Goal: Task Accomplishment & Management: Complete application form

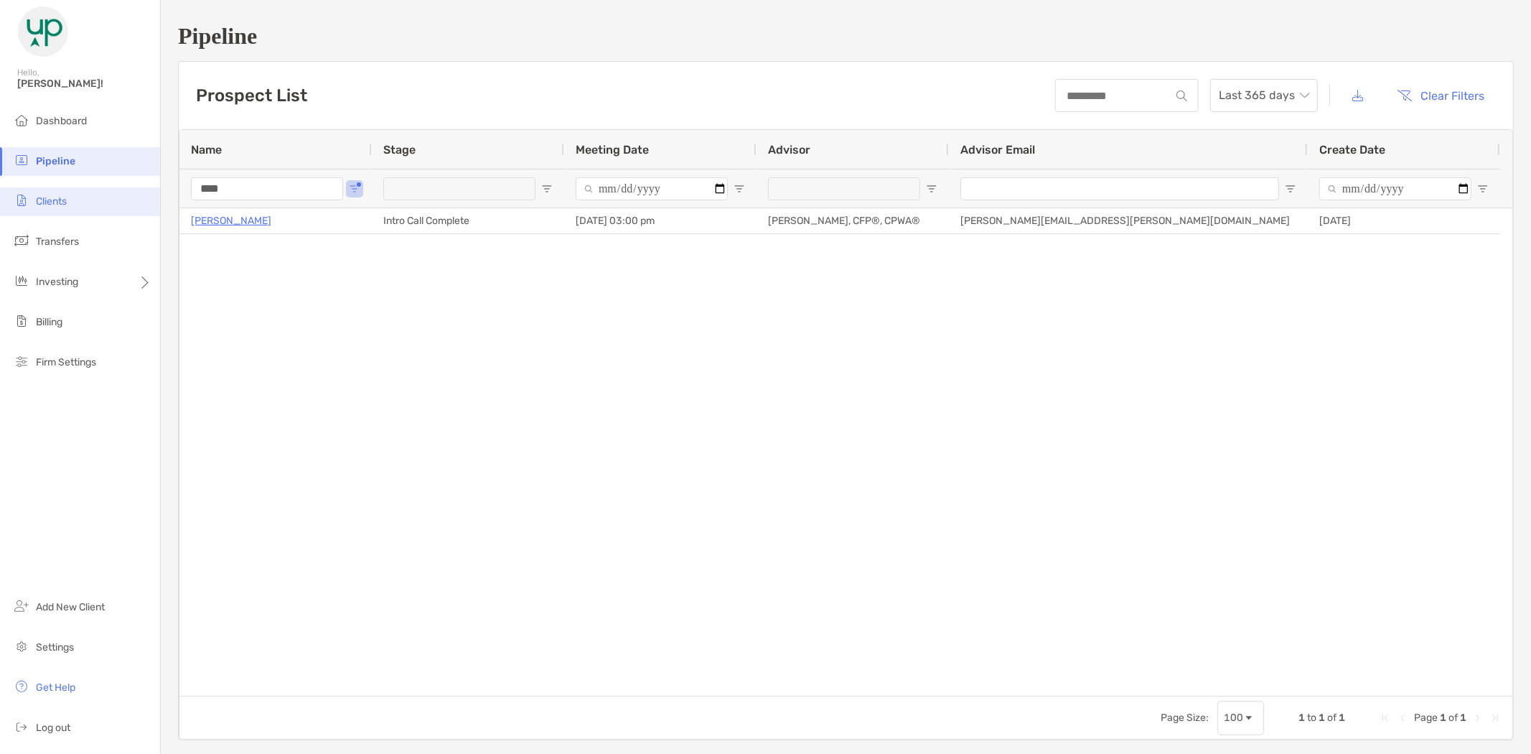
drag, startPoint x: 251, startPoint y: 185, endPoint x: 140, endPoint y: 200, distance: 112.2
click at [140, 199] on div "Pipeline Hello, Brad! Dashboard Pipeline Clients Transfers Investing Billing Fi…" at bounding box center [765, 377] width 1531 height 754
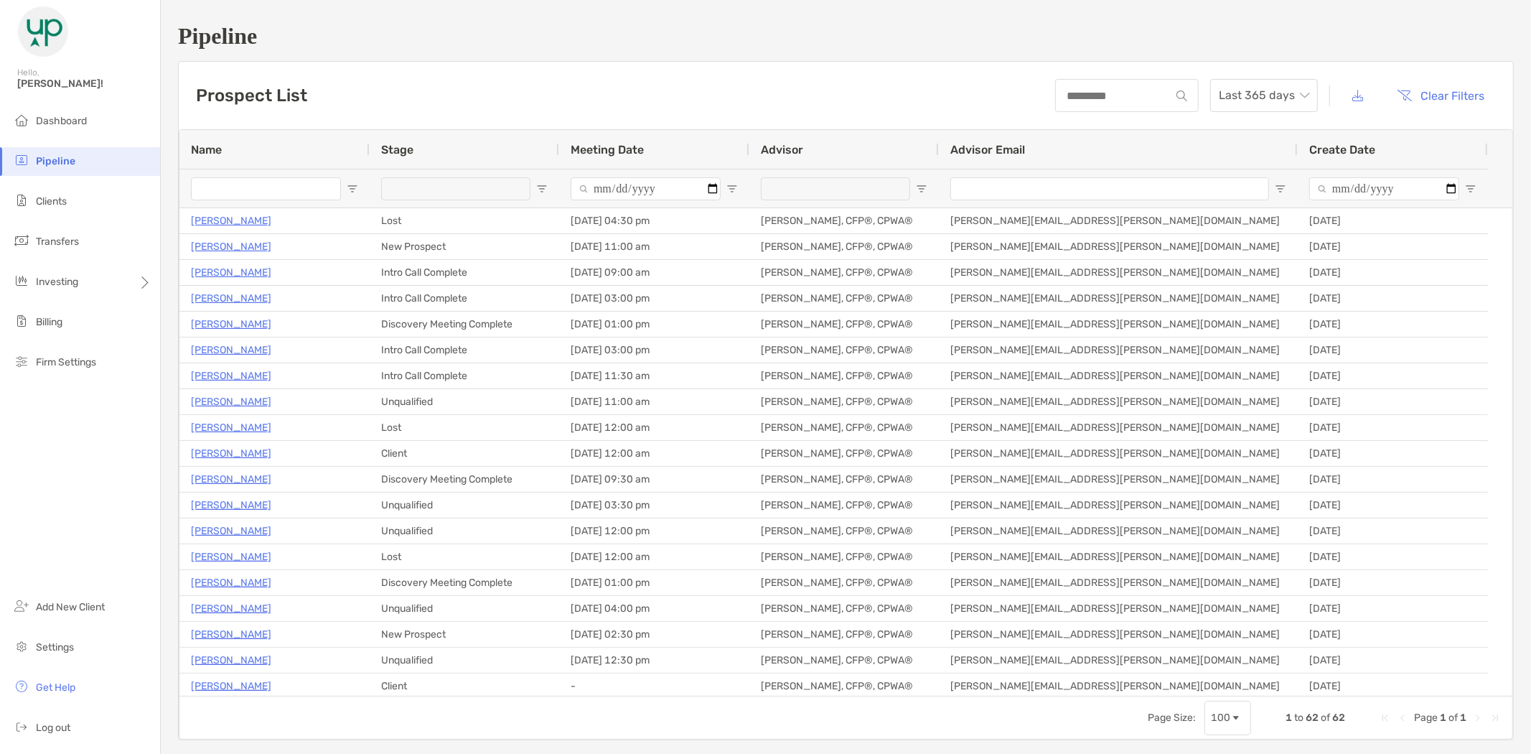
click at [87, 156] on li "Pipeline" at bounding box center [80, 161] width 160 height 29
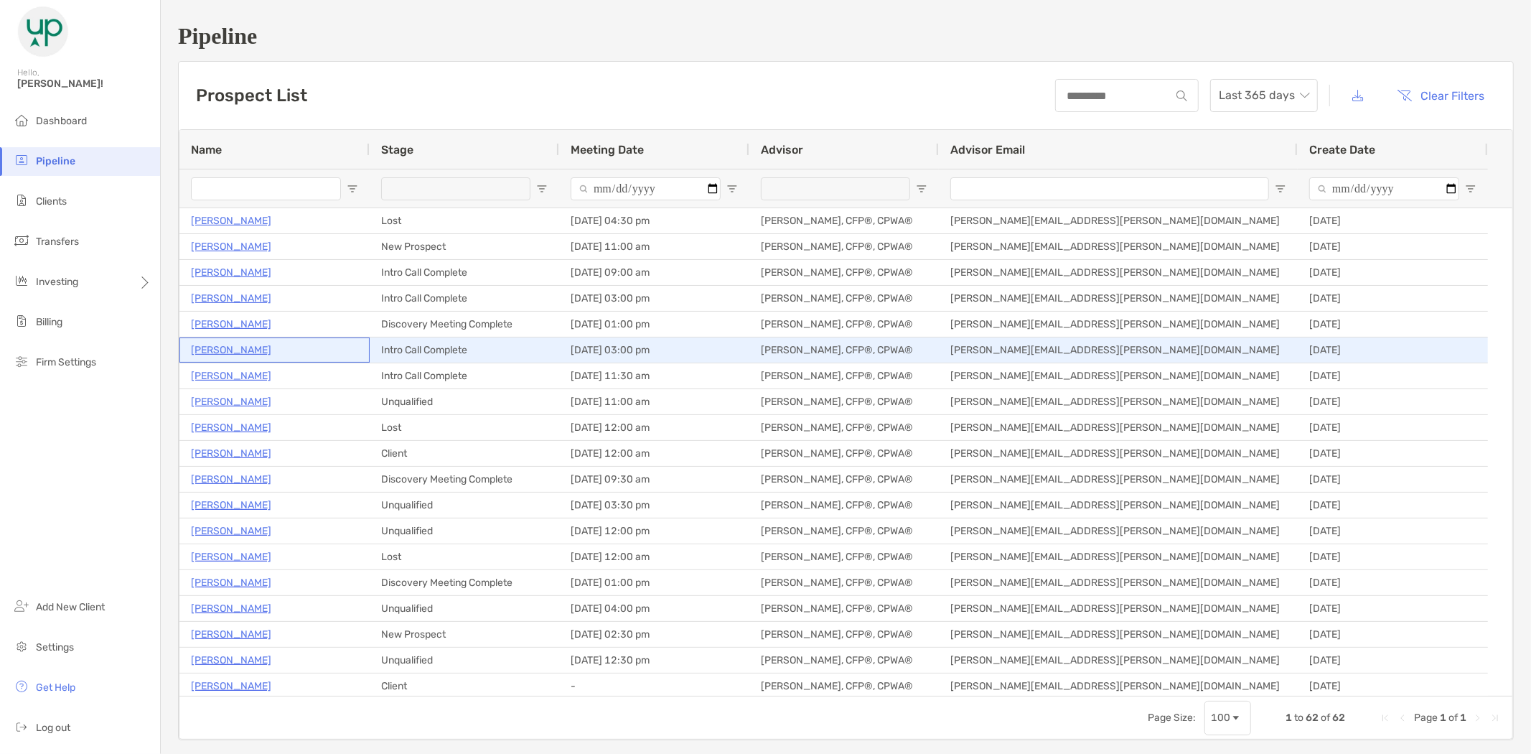
click at [240, 349] on p "[PERSON_NAME]" at bounding box center [231, 350] width 80 height 18
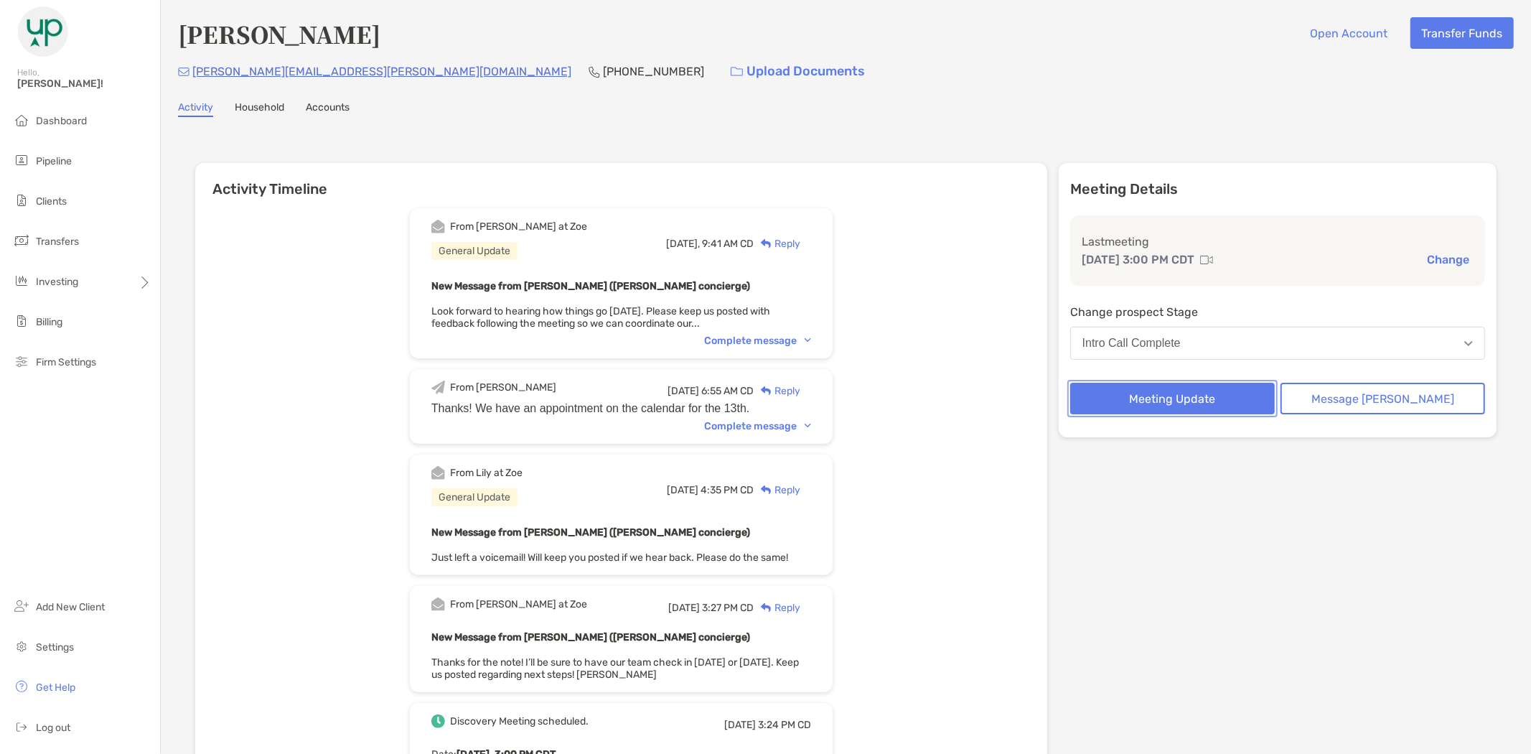
click at [1200, 401] on button "Meeting Update" at bounding box center [1172, 399] width 205 height 32
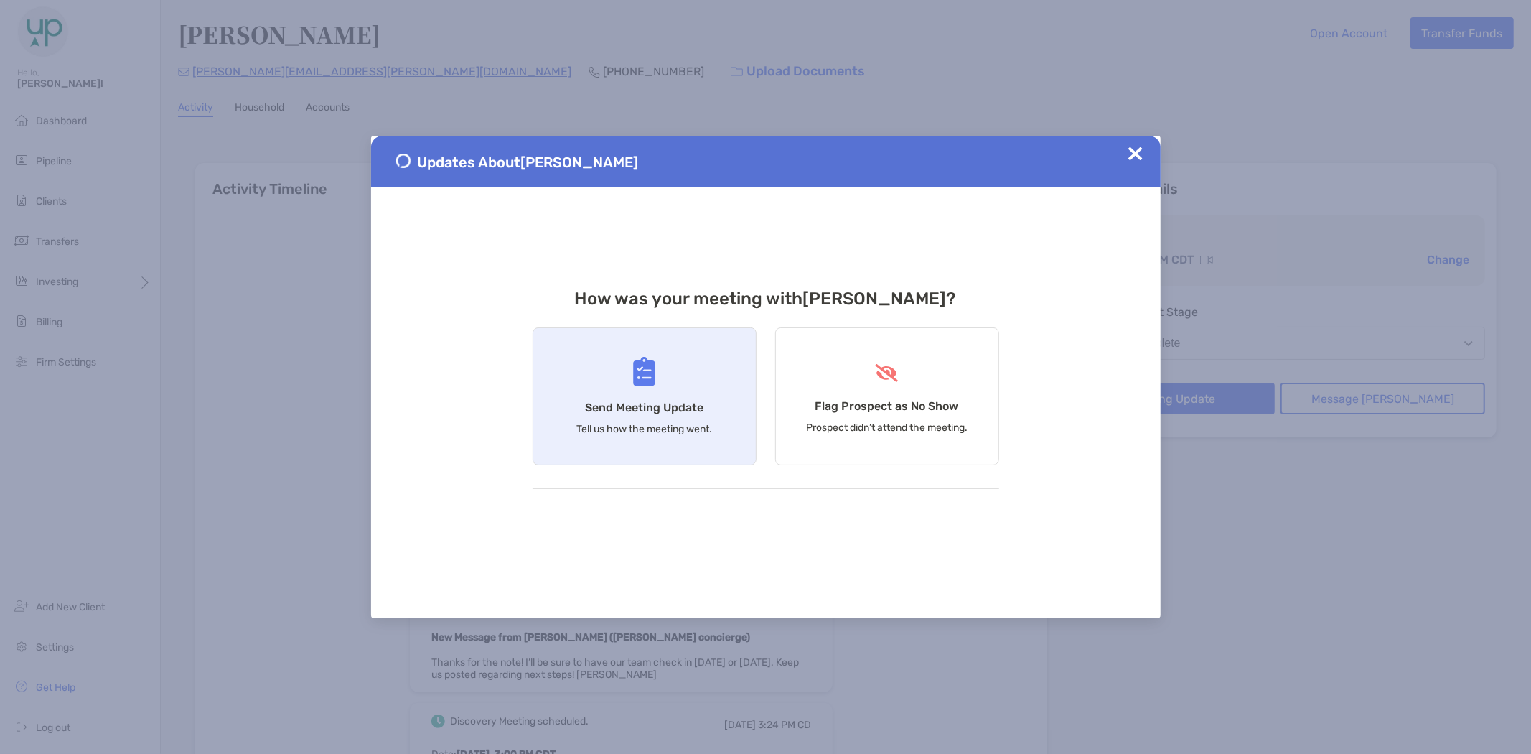
click at [601, 375] on div "Send Meeting Update Tell us how the meeting went." at bounding box center [645, 396] width 224 height 138
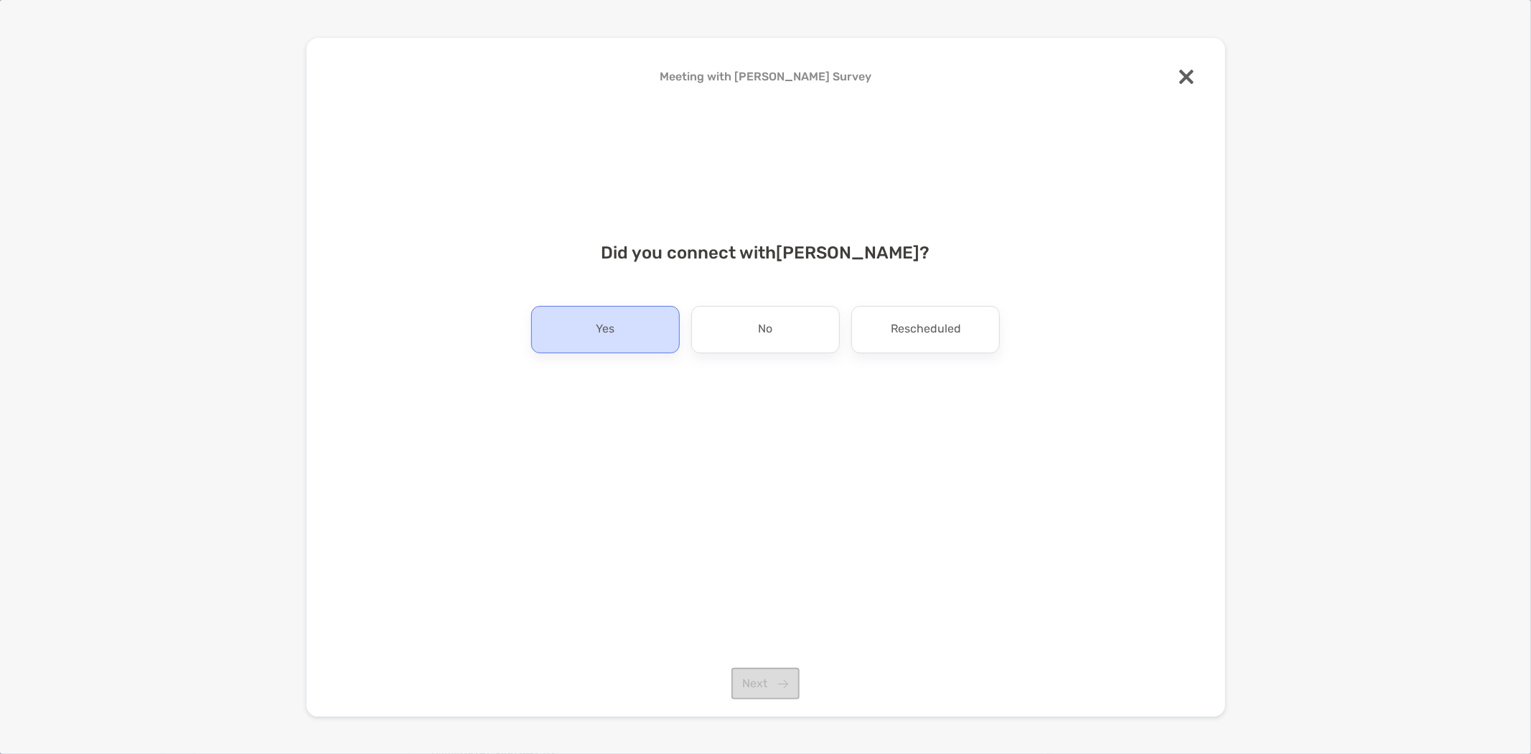
click at [636, 336] on div "Yes" at bounding box center [605, 329] width 149 height 47
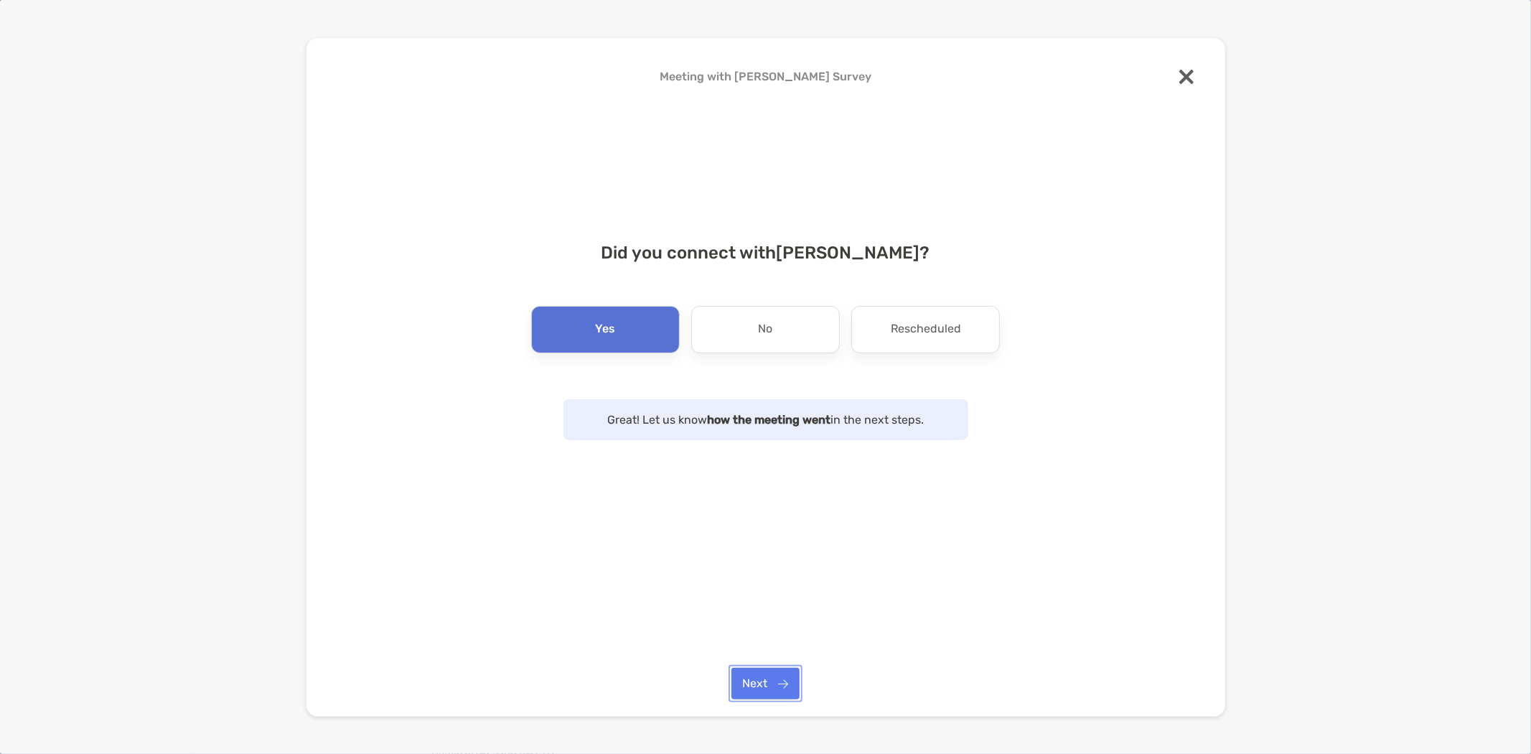
click at [769, 688] on button "Next" at bounding box center [765, 684] width 68 height 32
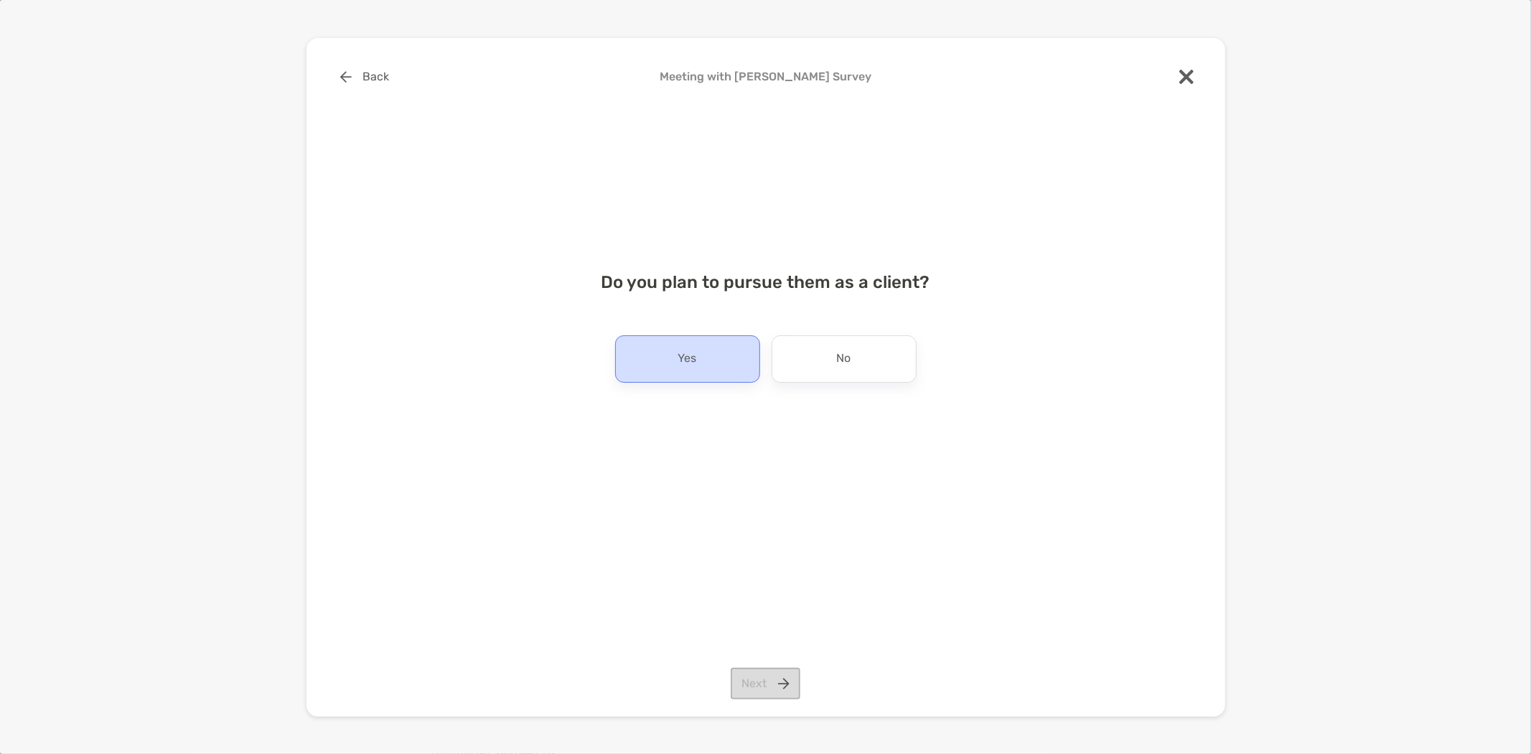
click at [691, 363] on p "Yes" at bounding box center [687, 358] width 19 height 23
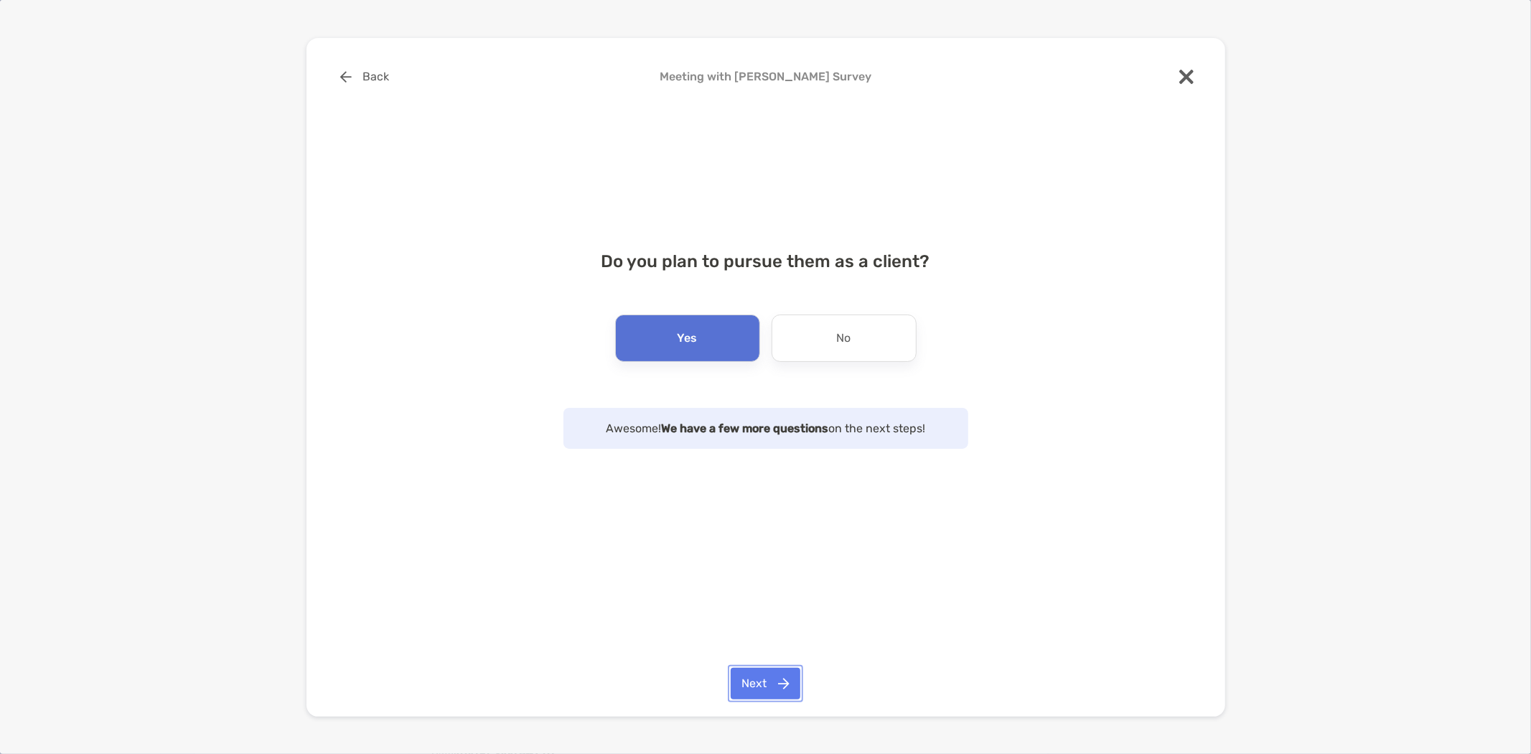
click at [770, 684] on button "Next" at bounding box center [766, 684] width 70 height 32
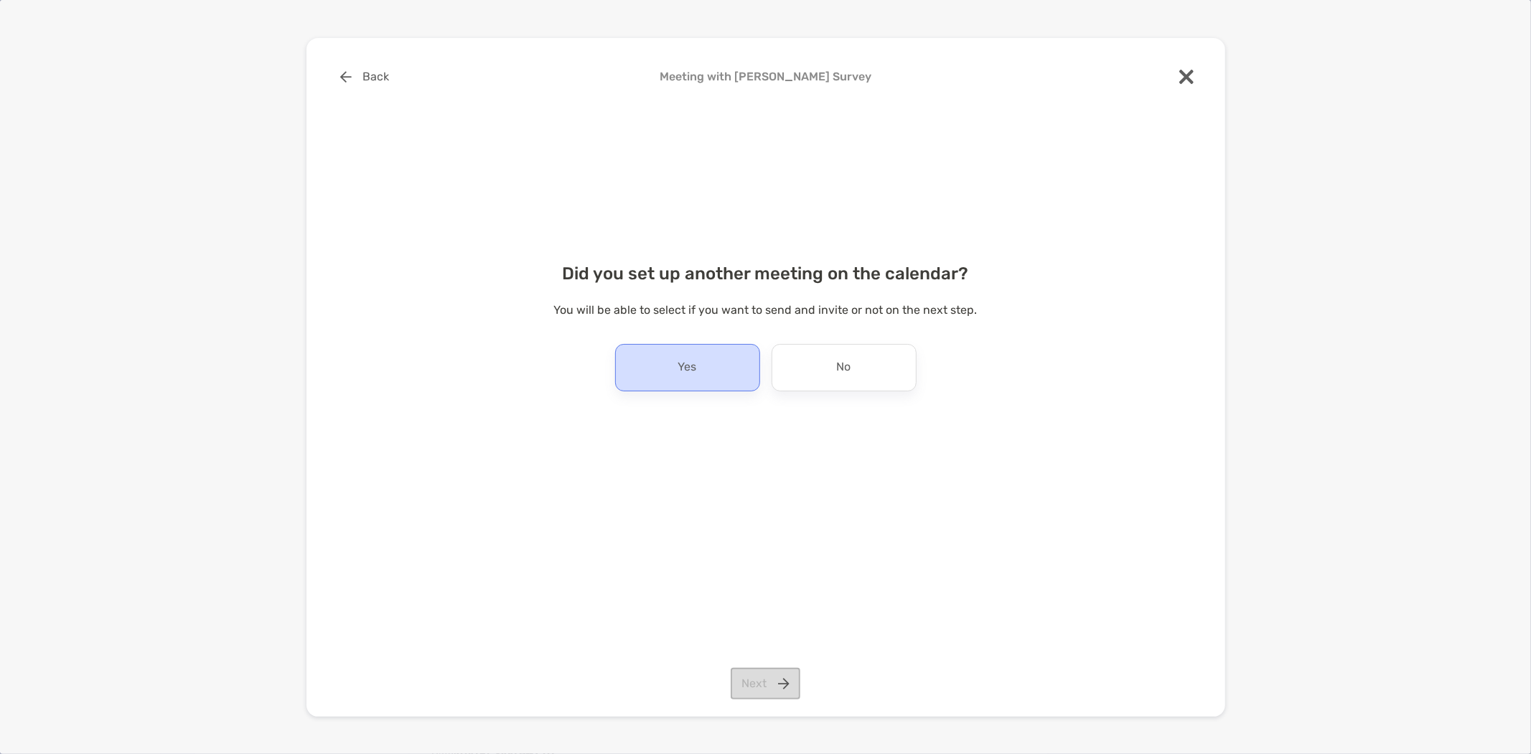
click at [714, 364] on div "Yes" at bounding box center [687, 367] width 145 height 47
click at [762, 673] on button "Next" at bounding box center [766, 684] width 70 height 32
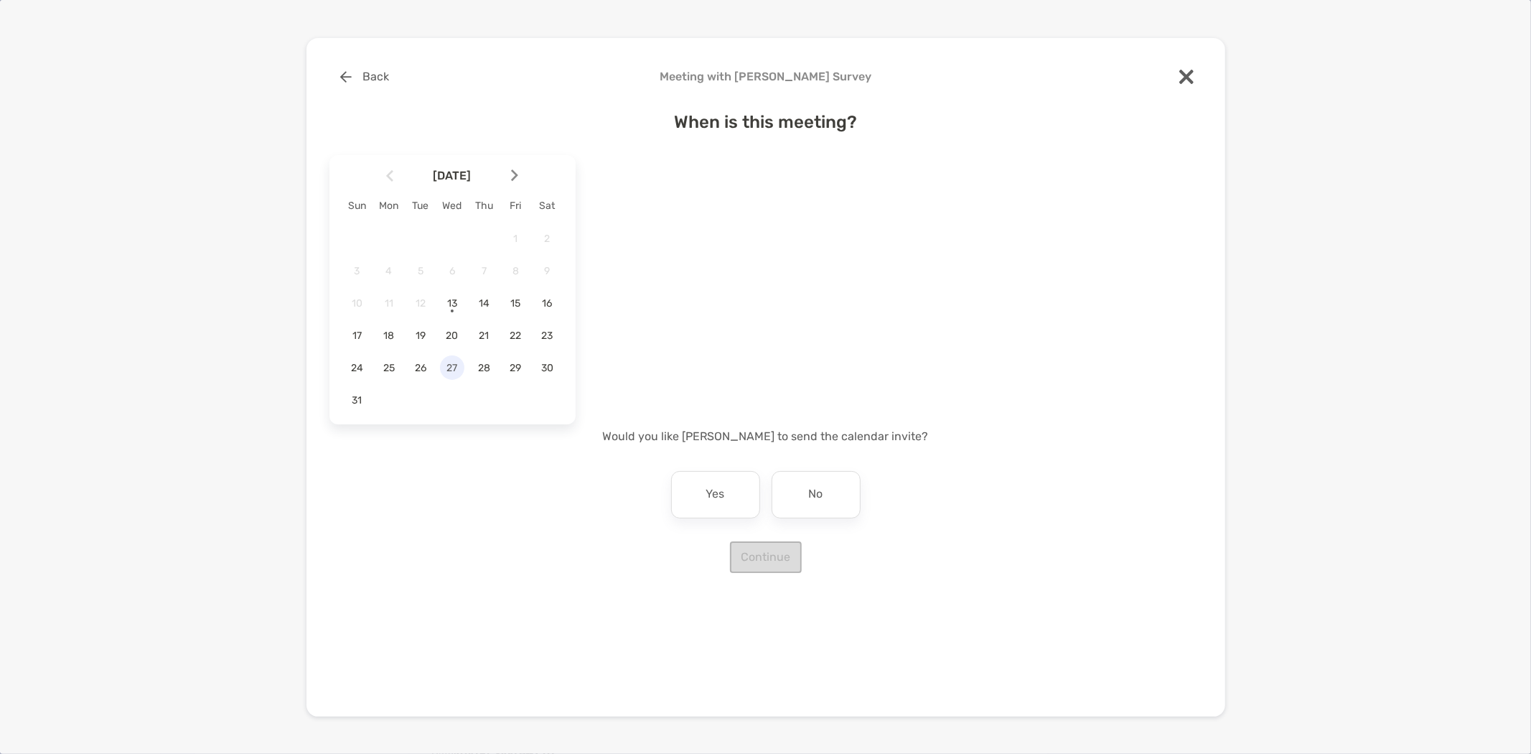
click at [462, 364] on span "27" at bounding box center [452, 368] width 24 height 12
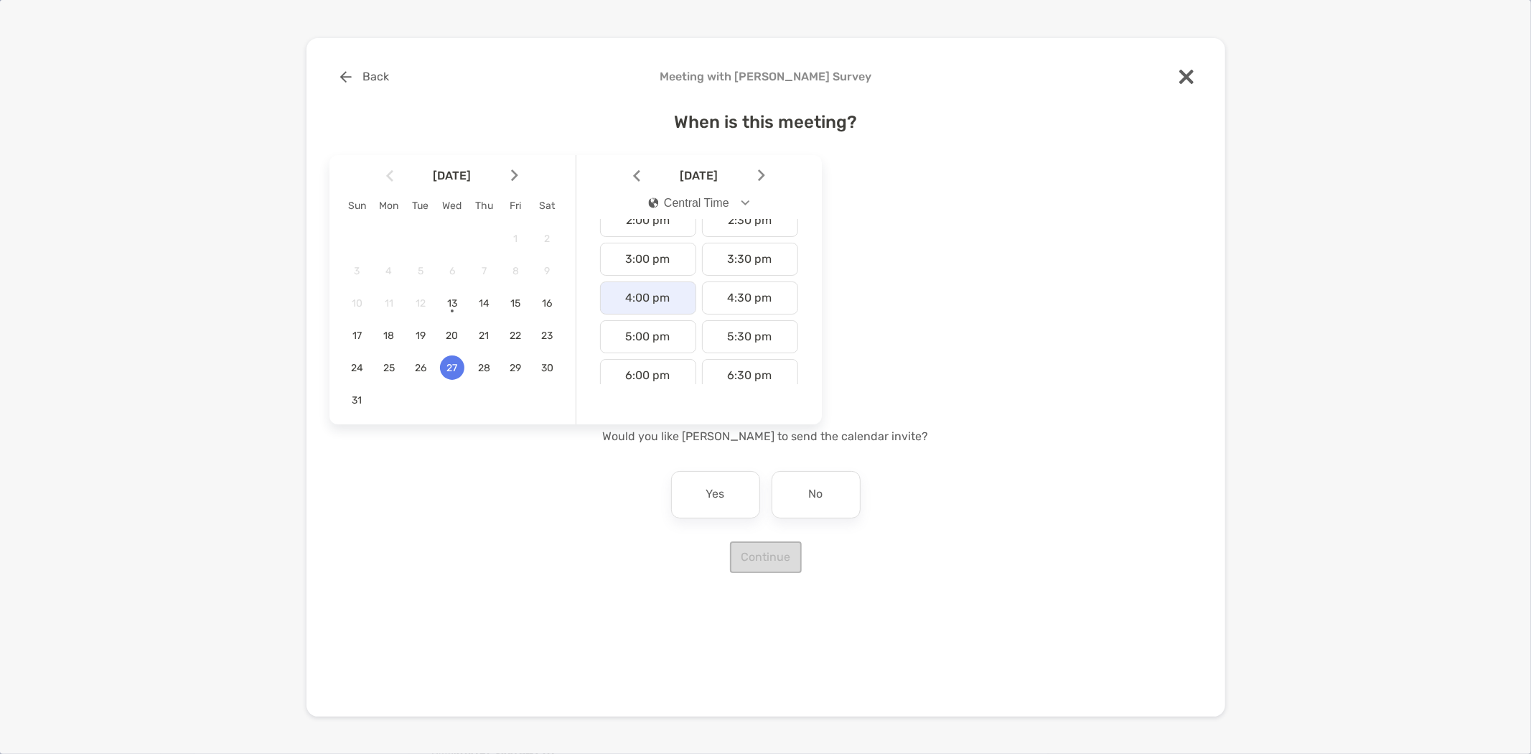
click at [649, 291] on div "4:00 pm" at bounding box center [648, 297] width 96 height 33
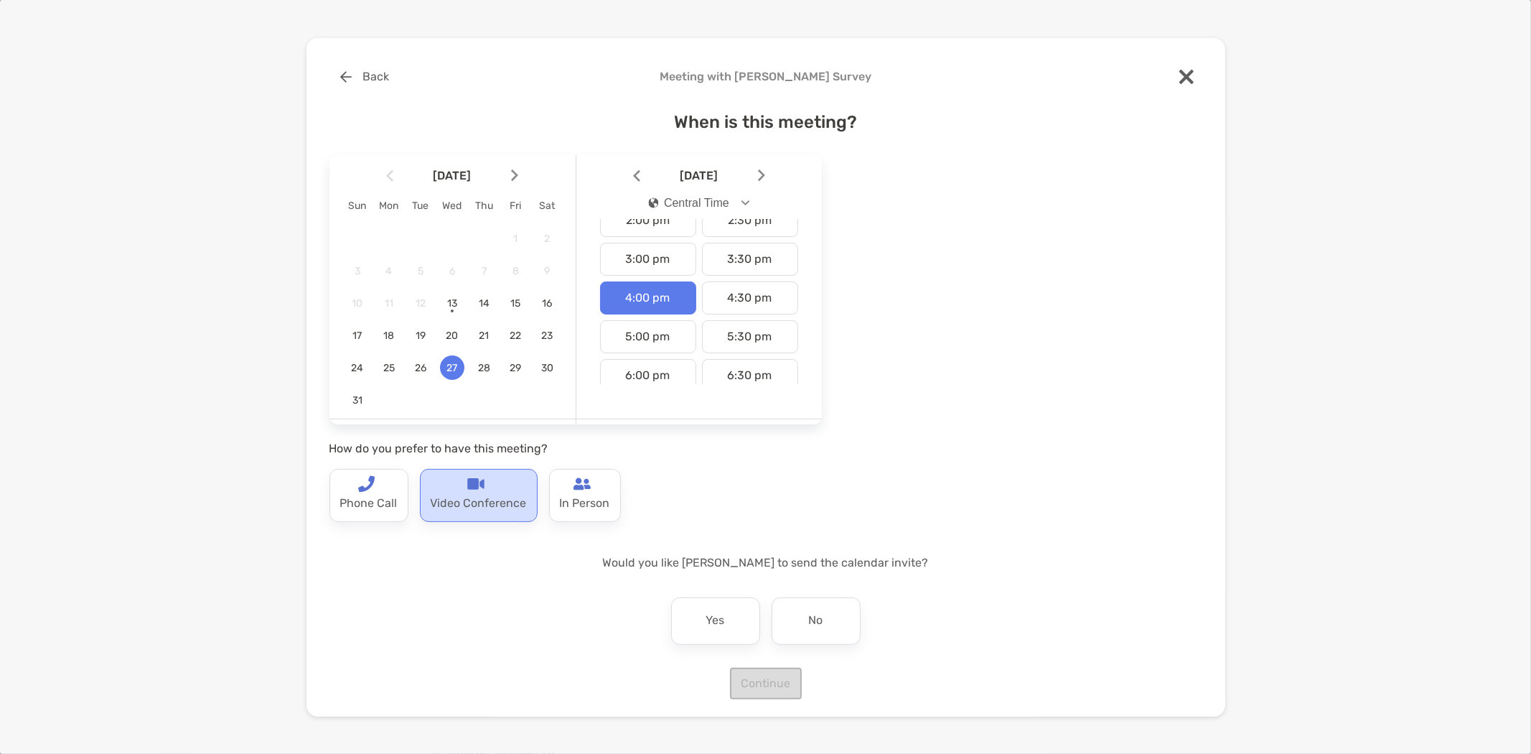
click at [467, 481] on img at bounding box center [475, 483] width 17 height 17
click at [806, 599] on div "No" at bounding box center [816, 620] width 89 height 47
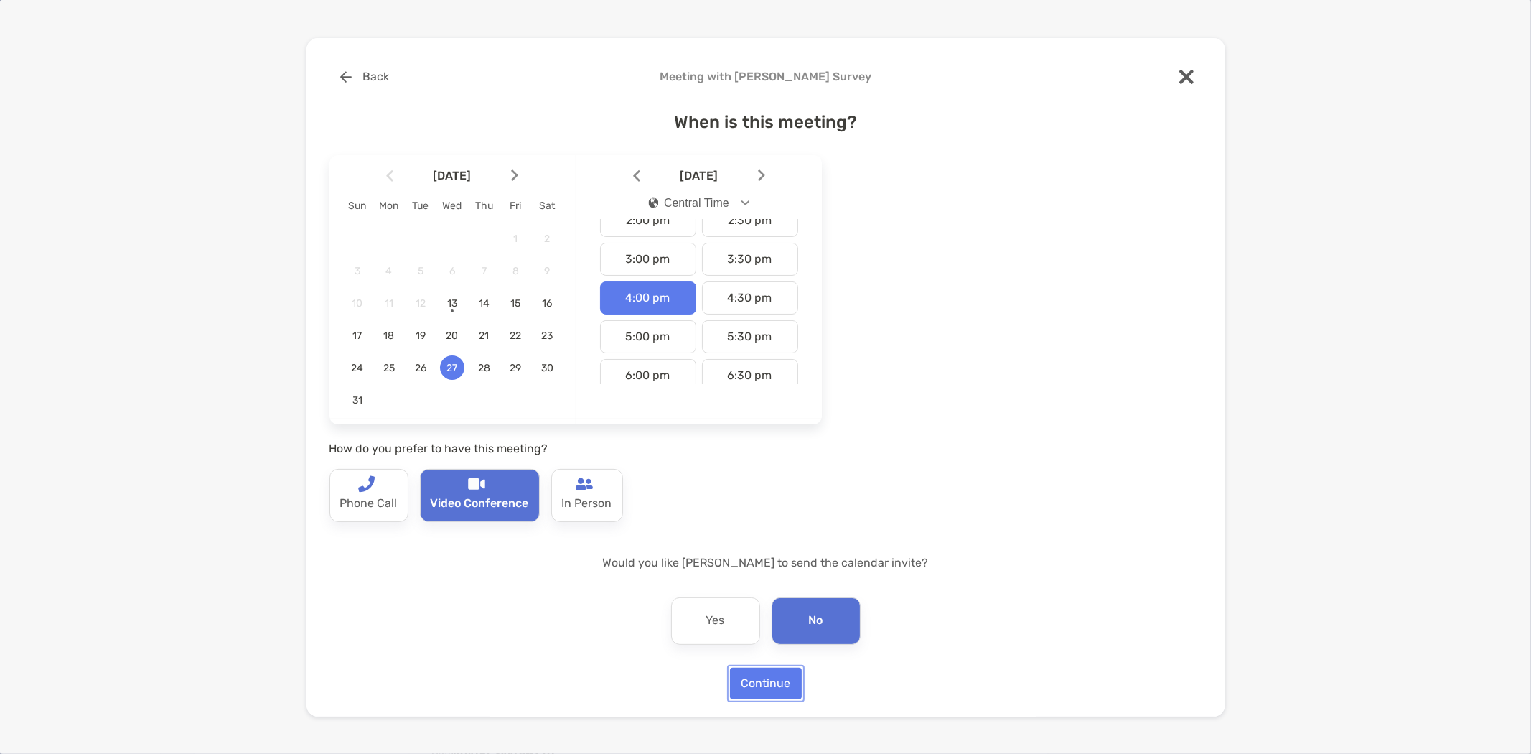
click at [763, 678] on button "Continue" at bounding box center [766, 684] width 72 height 32
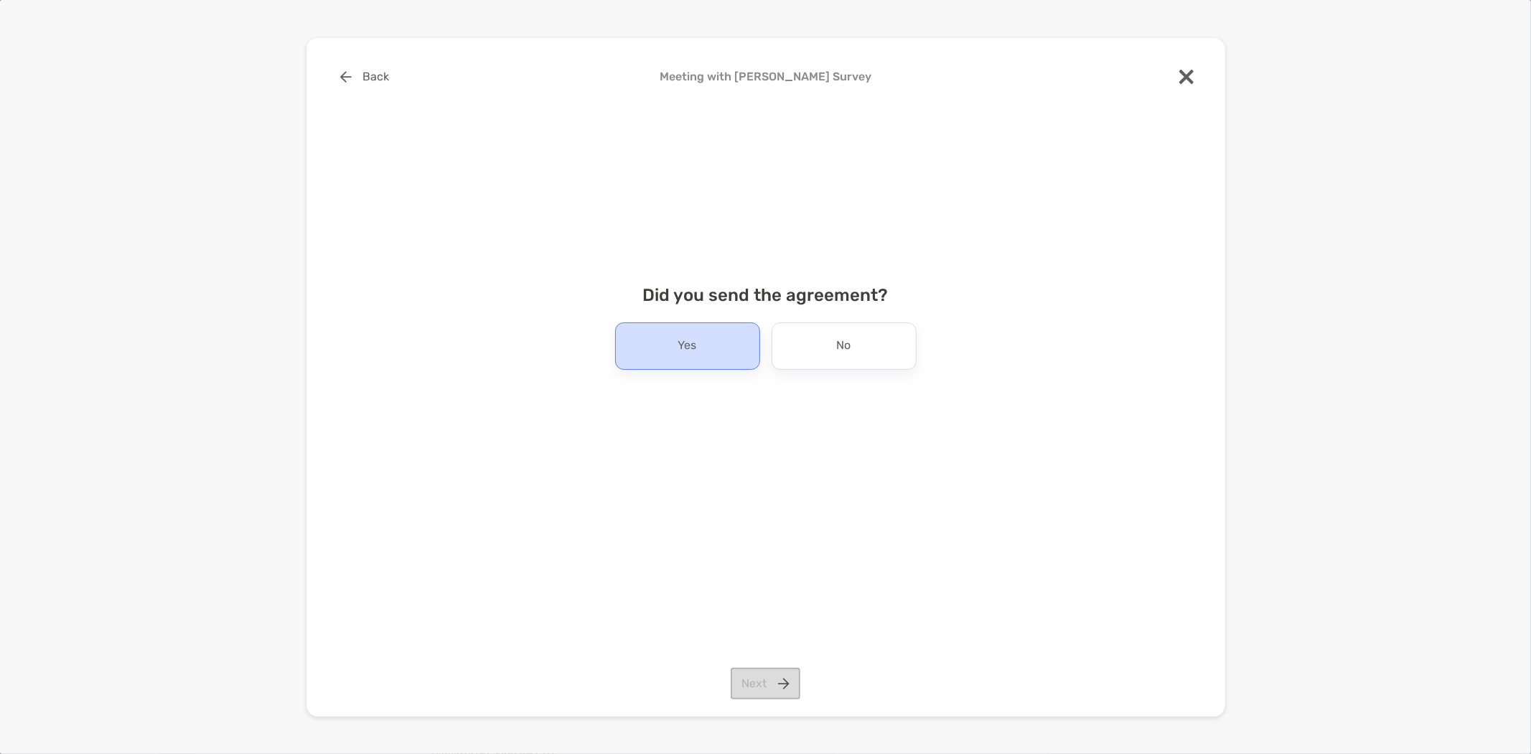
click at [650, 350] on div "Yes" at bounding box center [687, 345] width 145 height 47
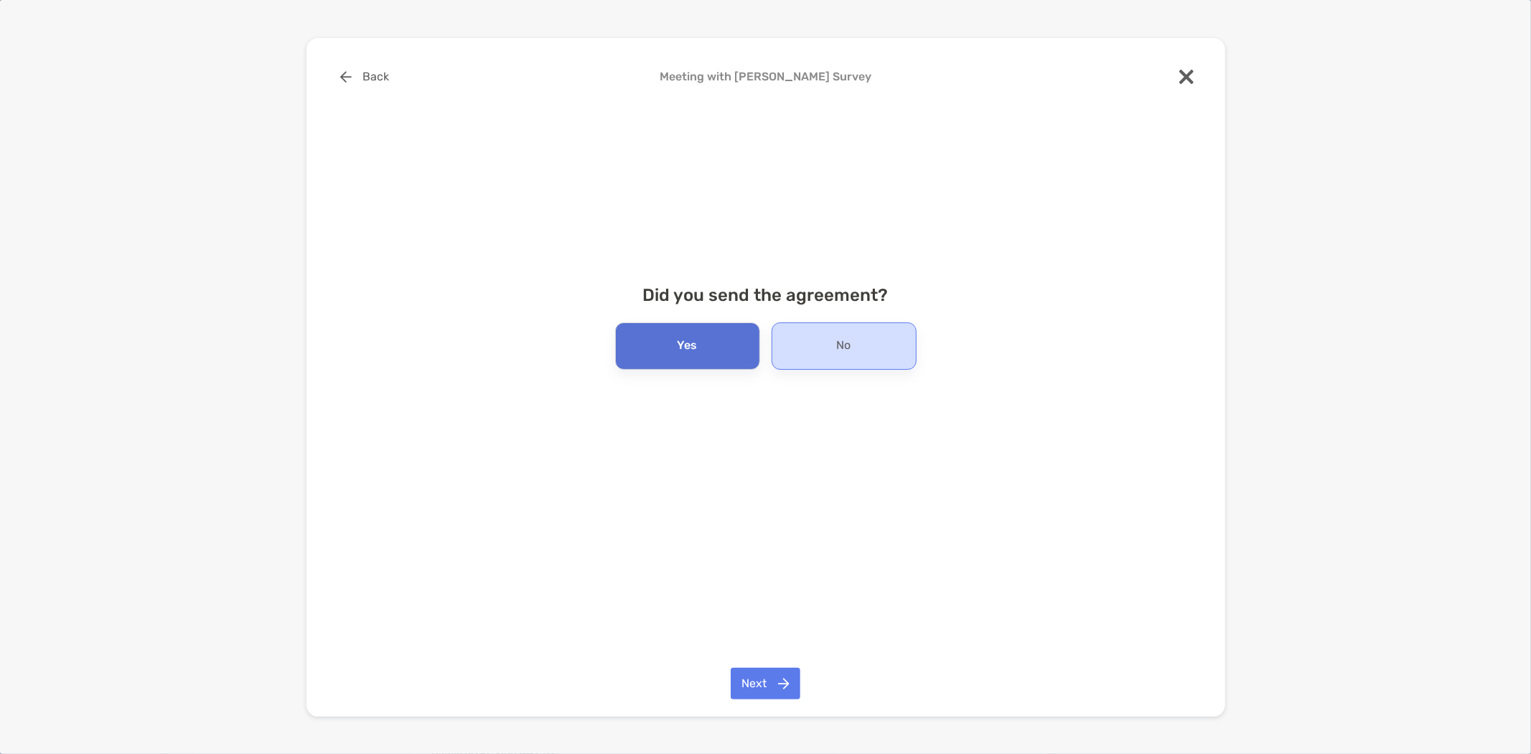
click at [830, 350] on div "No" at bounding box center [844, 345] width 145 height 47
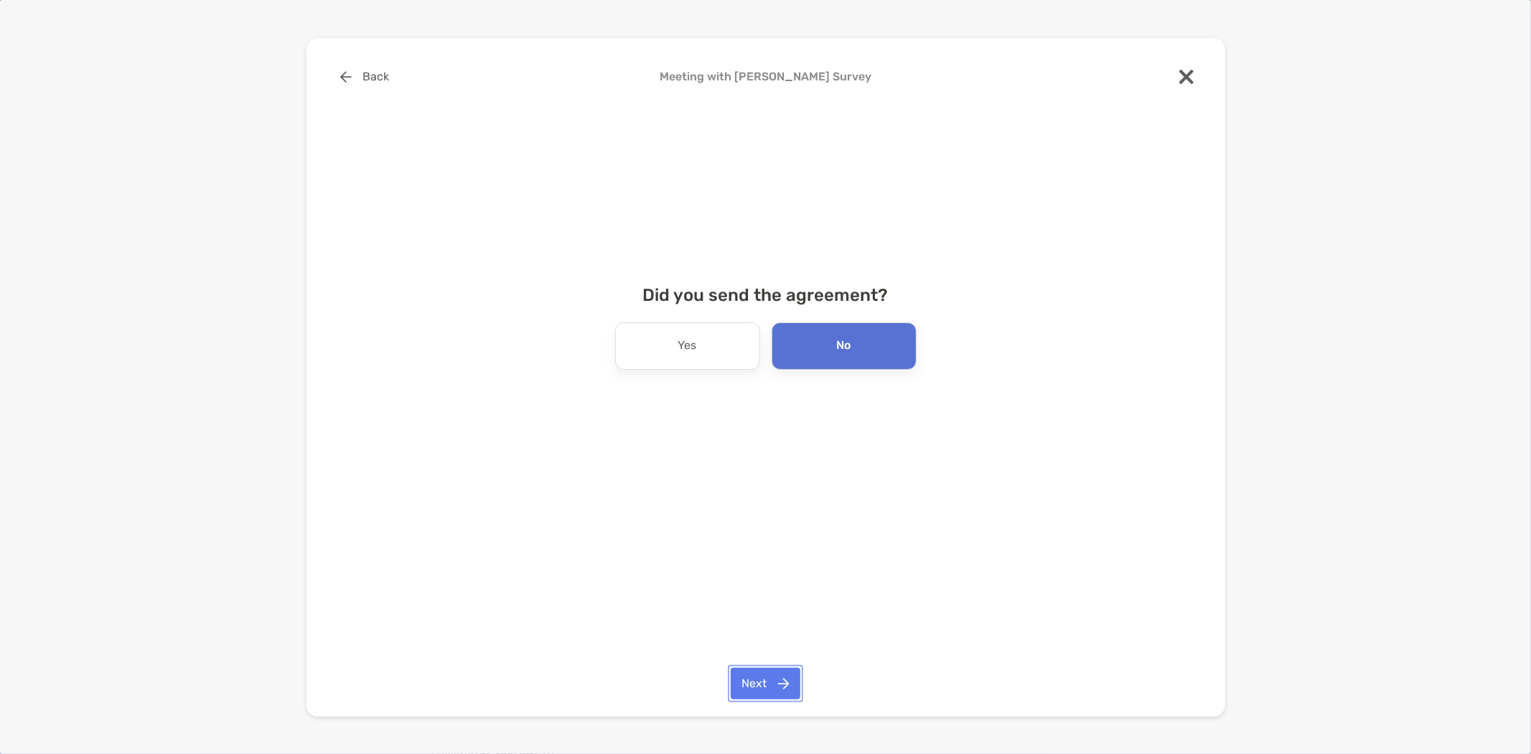
click at [766, 687] on button "Next" at bounding box center [766, 684] width 70 height 32
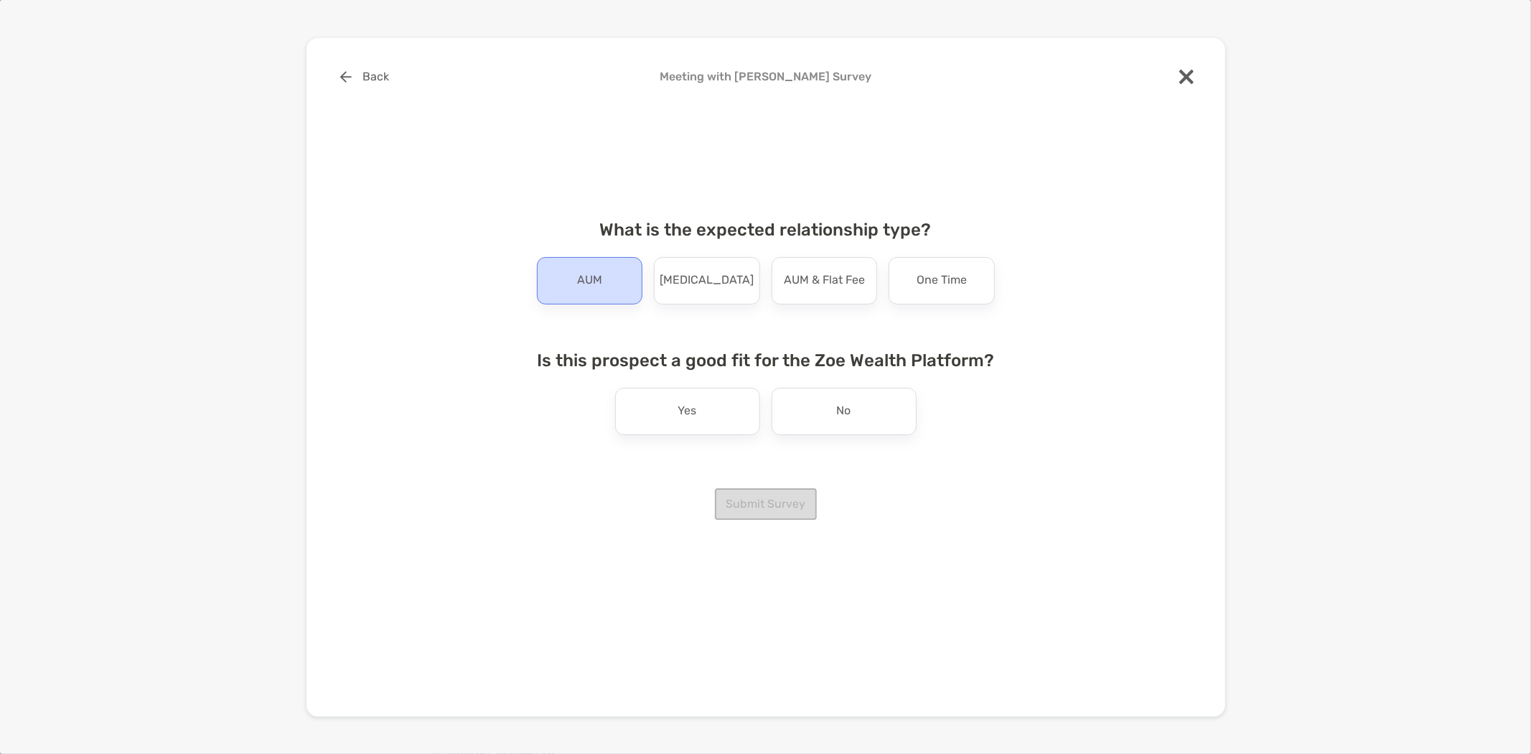
click at [612, 269] on div "AUM" at bounding box center [590, 280] width 106 height 47
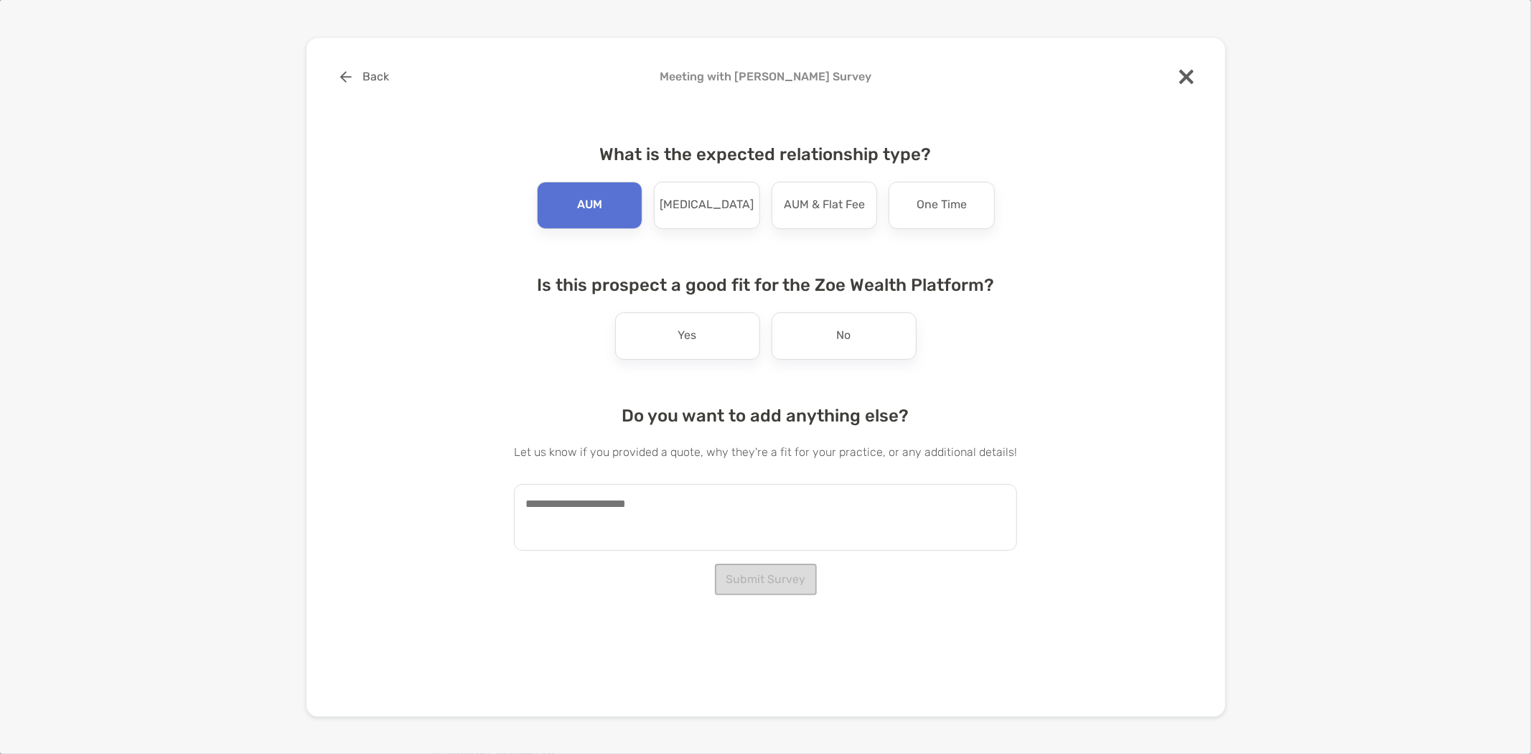
drag, startPoint x: 811, startPoint y: 323, endPoint x: 795, endPoint y: 331, distance: 18.3
click at [810, 323] on div "No" at bounding box center [844, 335] width 145 height 47
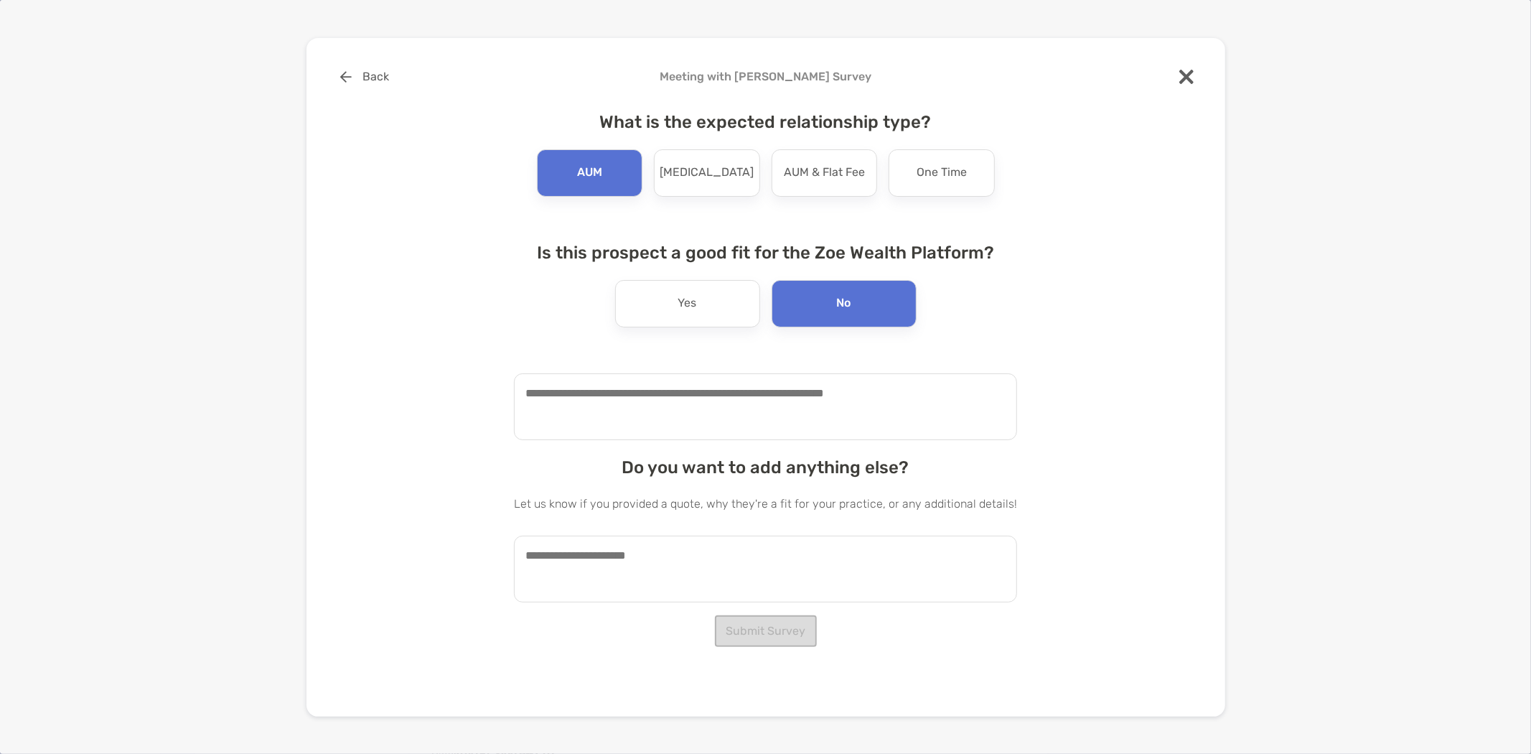
click at [681, 386] on textarea at bounding box center [765, 406] width 503 height 67
type textarea "**********"
paste textarea "**********"
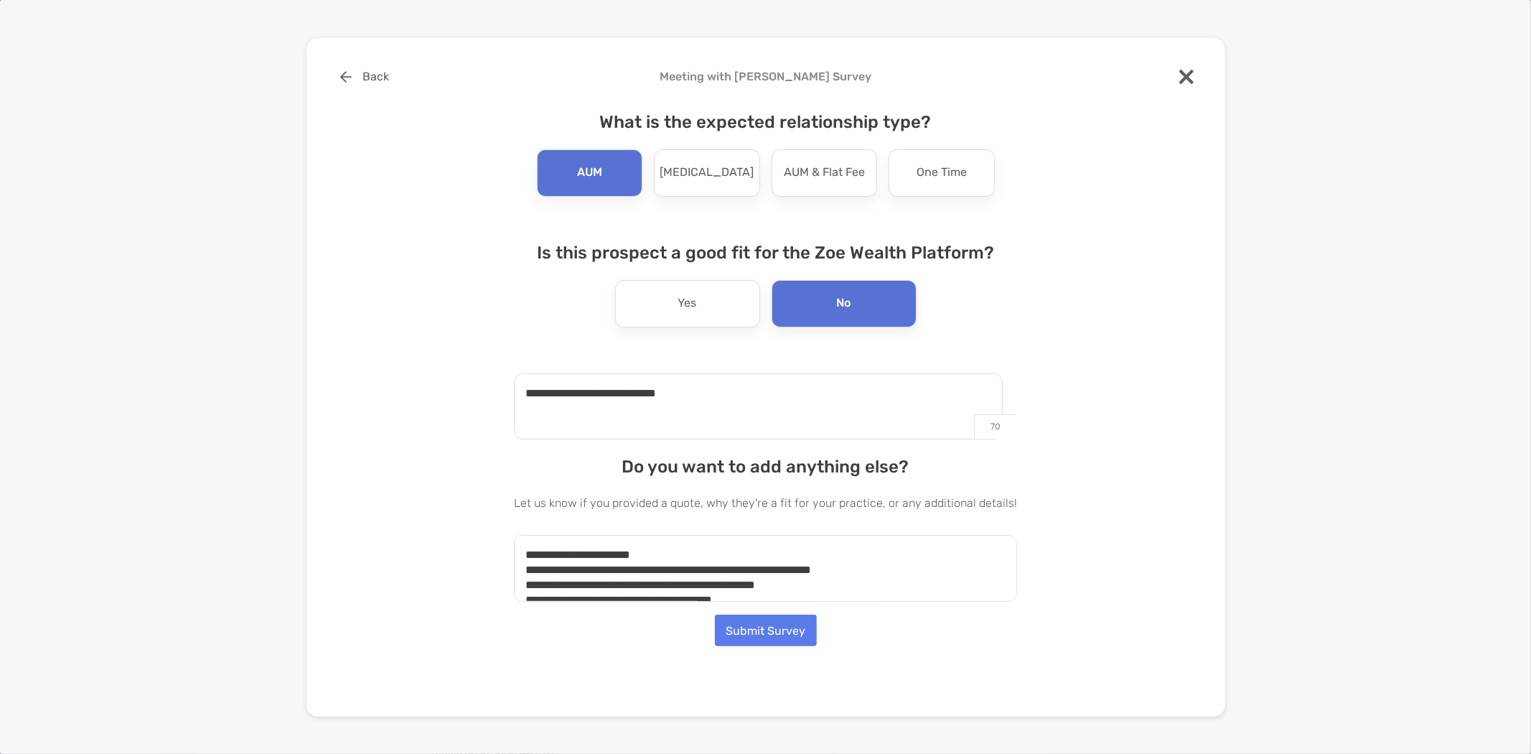
scroll to position [336, 0]
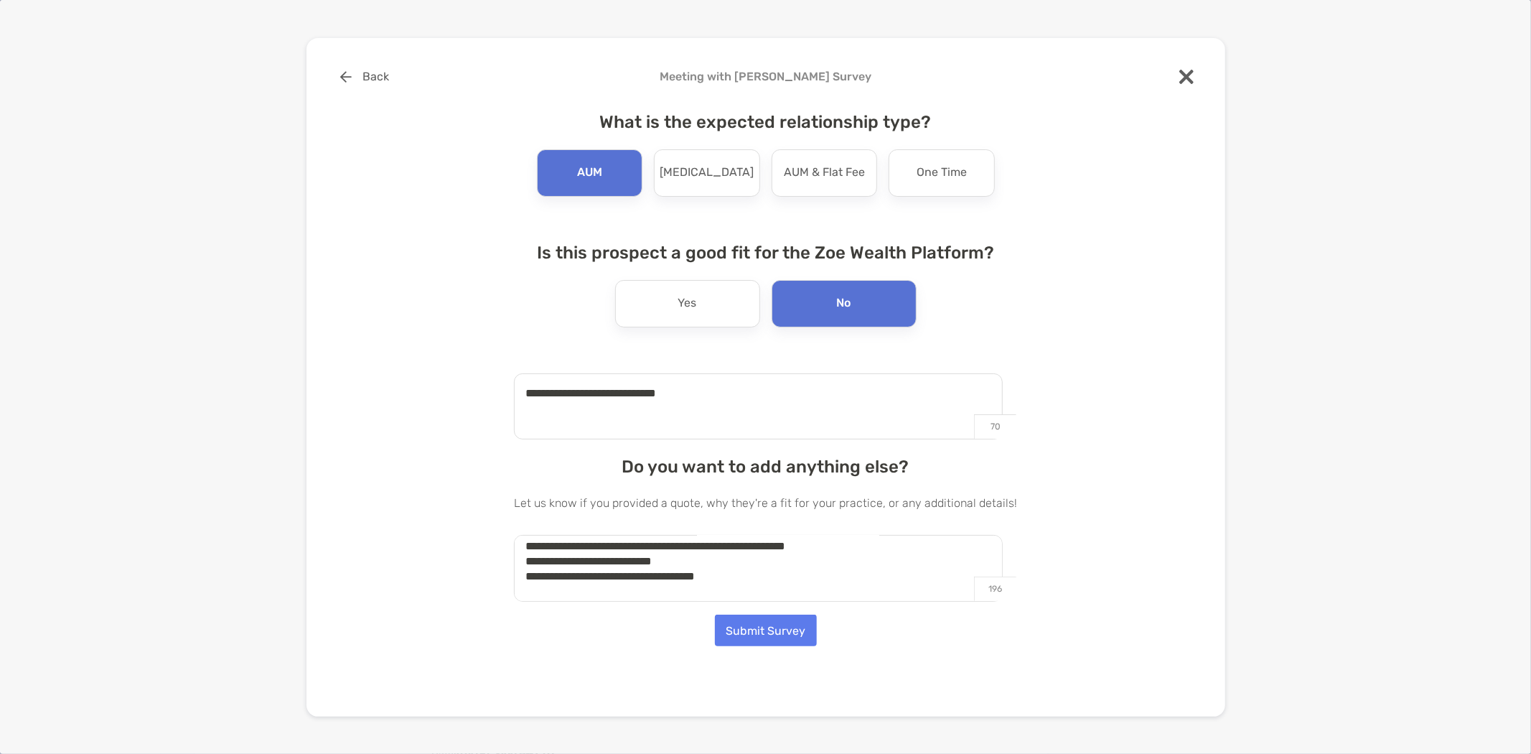
type textarea "**********"
click at [759, 625] on button "Submit Survey" at bounding box center [766, 630] width 102 height 32
